Goal: Download file/media

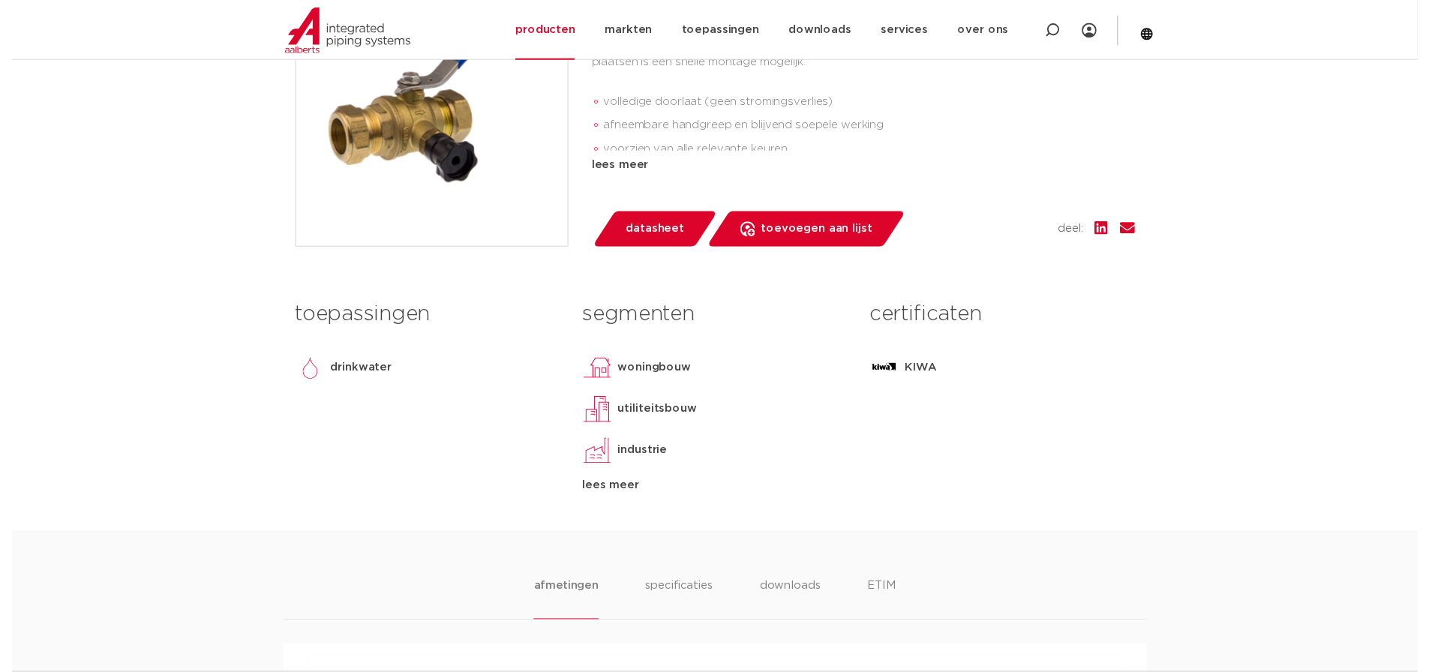
scroll to position [450, 0]
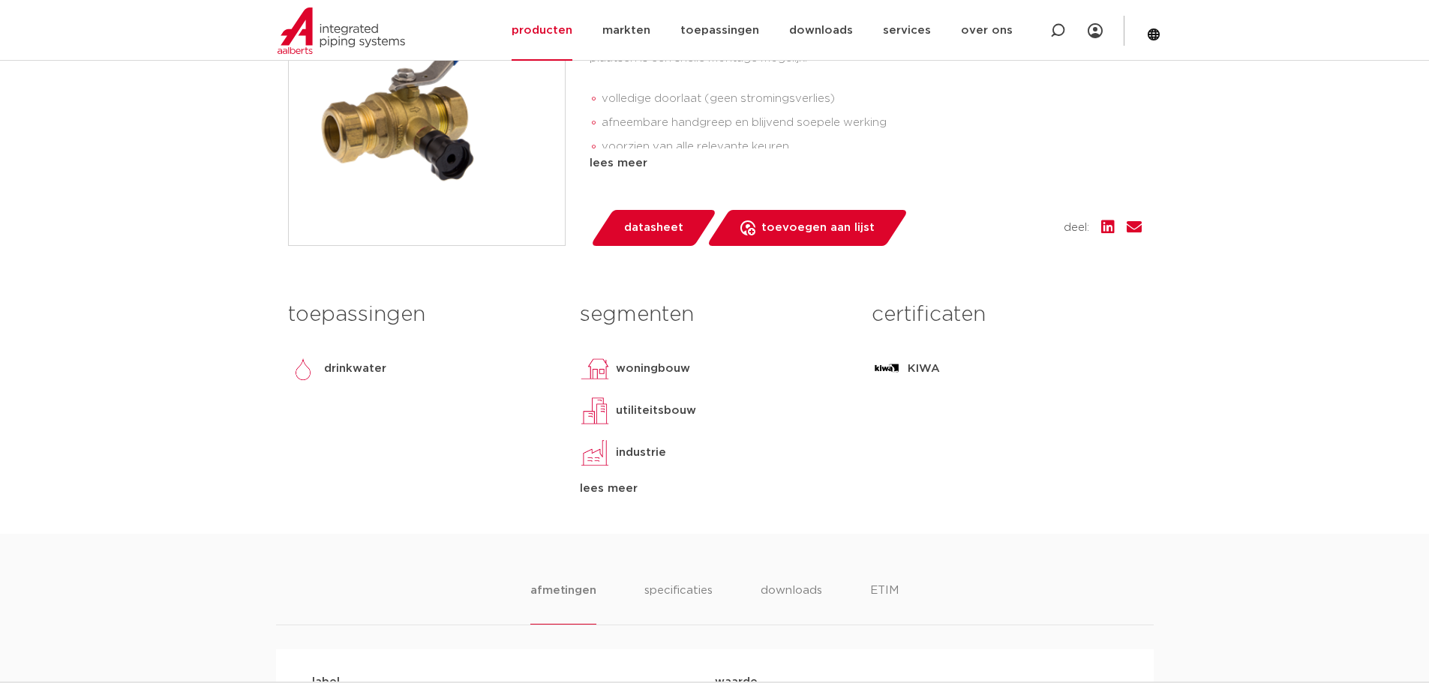
click at [668, 225] on span "datasheet" at bounding box center [653, 228] width 59 height 24
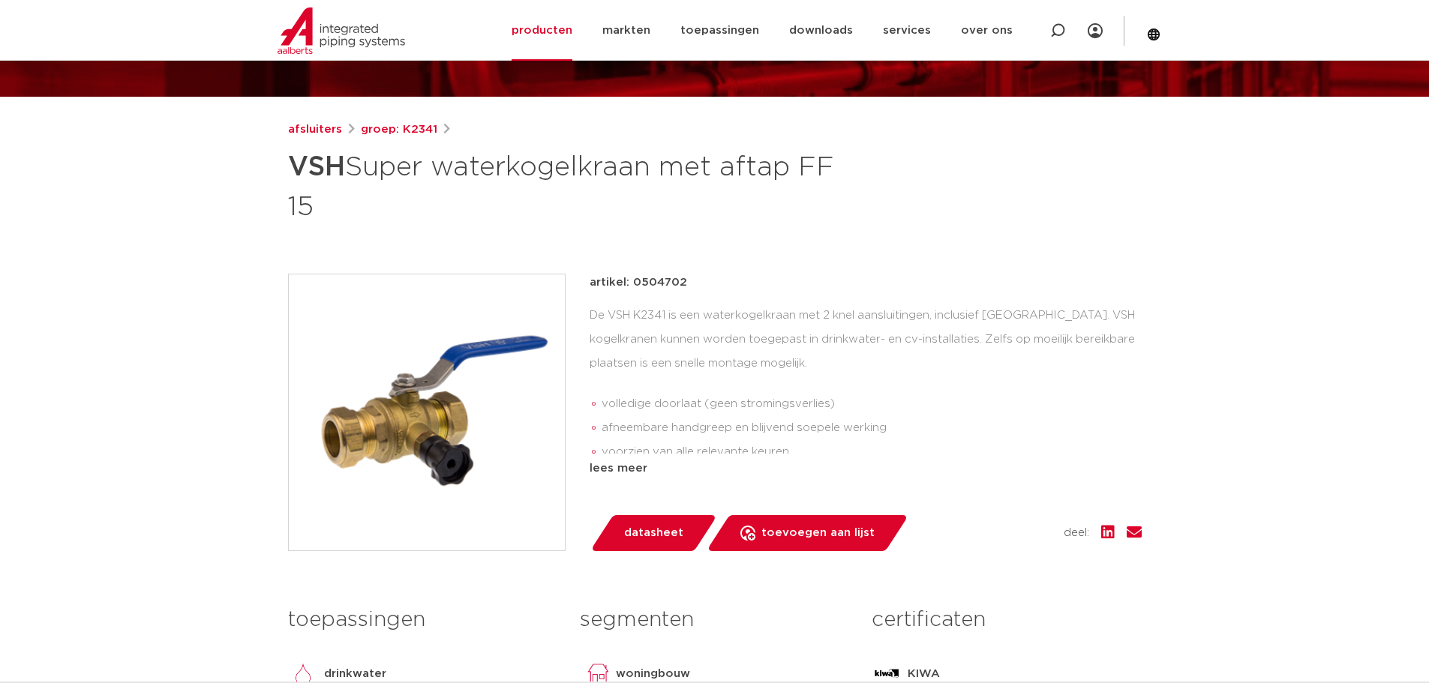
scroll to position [225, 0]
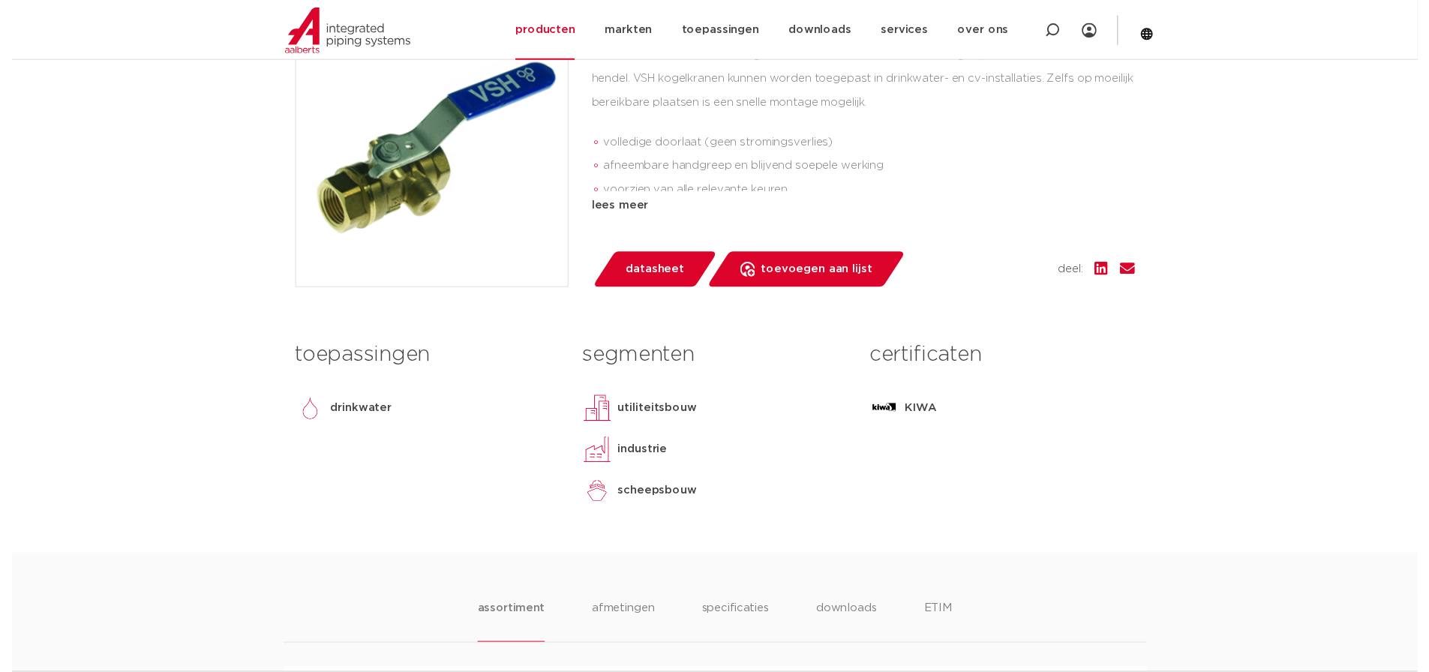
scroll to position [375, 0]
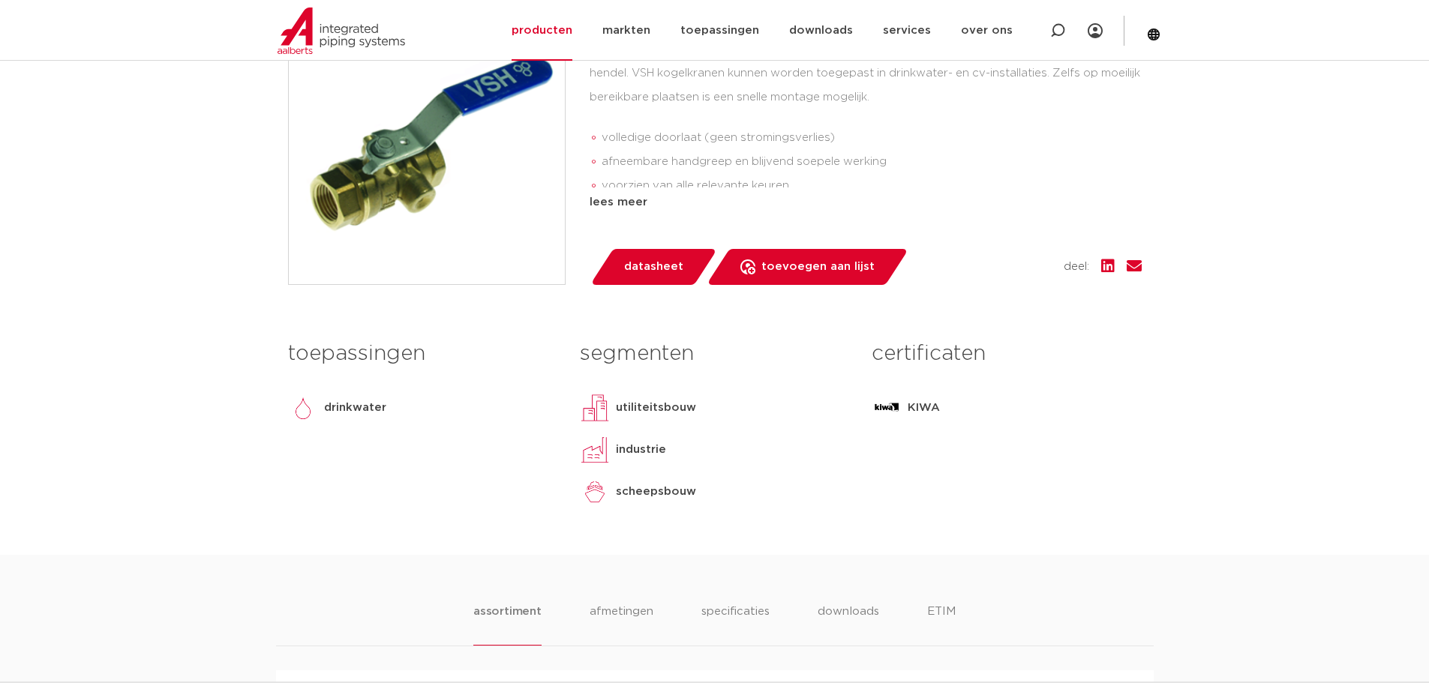
click at [642, 268] on span "datasheet" at bounding box center [653, 267] width 59 height 24
